Goal: Information Seeking & Learning: Find specific fact

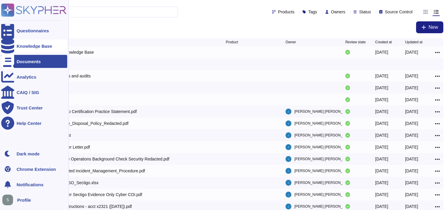
click at [46, 48] on div "Knowledge Base" at bounding box center [35, 46] width 36 height 4
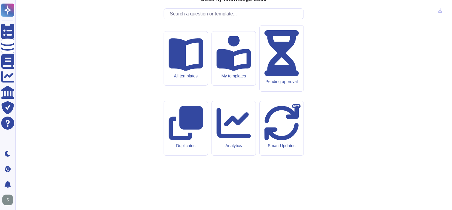
click at [214, 19] on input "text" at bounding box center [235, 14] width 137 height 10
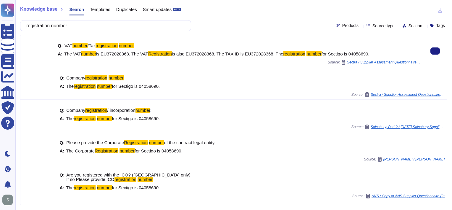
click at [122, 54] on span "is EU372028368. The VAT" at bounding box center [122, 53] width 52 height 5
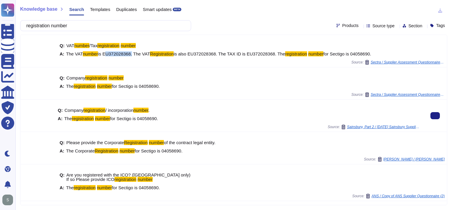
copy span "EU372028368"
click at [72, 117] on mark "registration" at bounding box center [83, 118] width 22 height 5
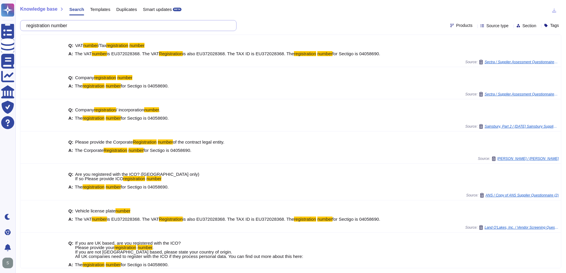
drag, startPoint x: 92, startPoint y: 28, endPoint x: -1, endPoint y: 13, distance: 94.1
click at [0, 13] on html "Questionnaires Knowledge Base Documents Analytics CAIQ / SIG Trust Center Help …" at bounding box center [283, 136] width 566 height 273
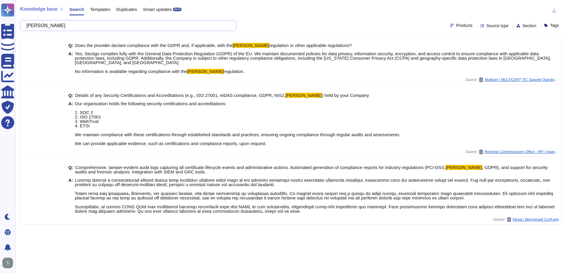
type input "[PERSON_NAME]"
